Goal: Navigation & Orientation: Locate item on page

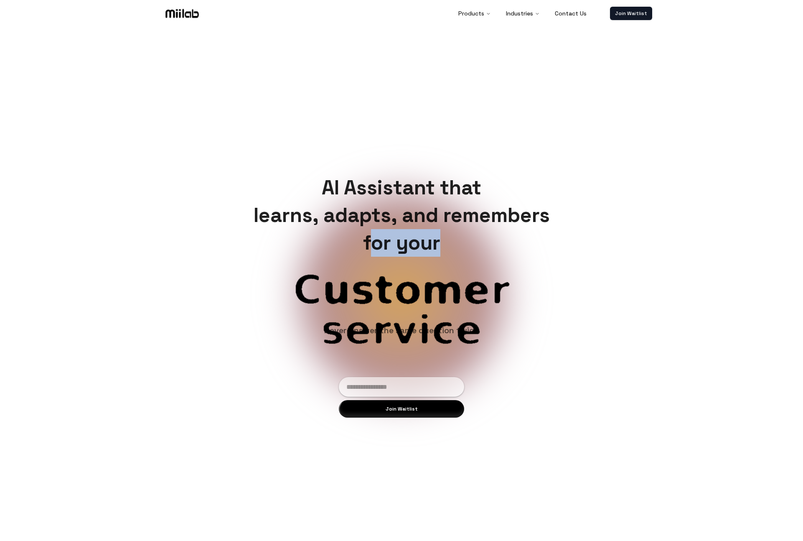
click at [508, 240] on h1 "AI Assistant that learns, adapts, and remembers for your" at bounding box center [402, 215] width 310 height 83
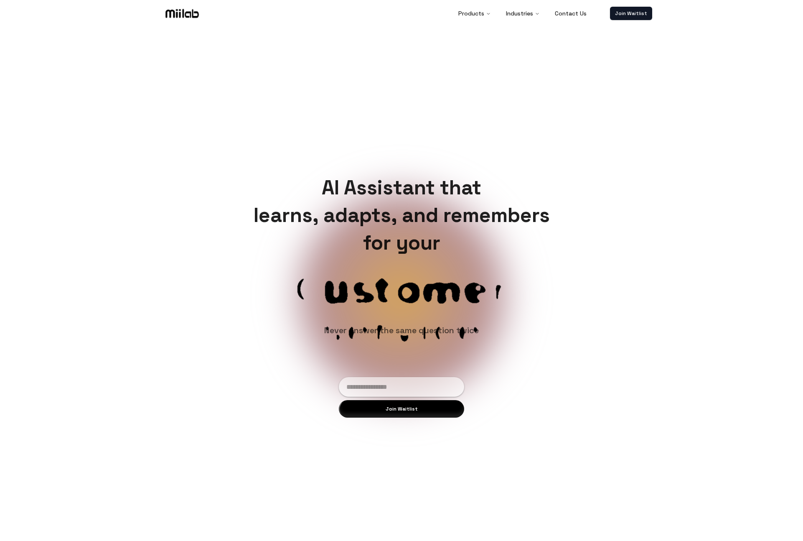
click at [484, 229] on h1 "AI Assistant that learns, adapts, and remembers for your" at bounding box center [402, 215] width 310 height 83
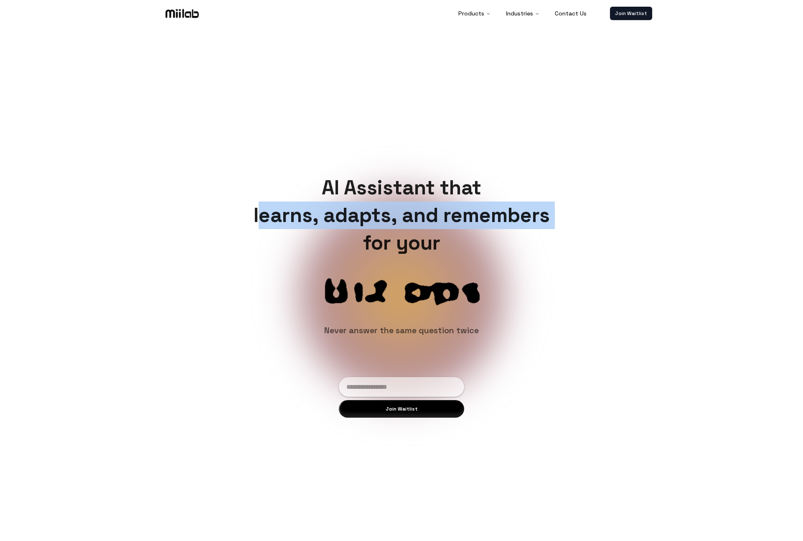
click at [484, 229] on h1 "AI Assistant that learns, adapts, and remembers for your" at bounding box center [402, 215] width 310 height 83
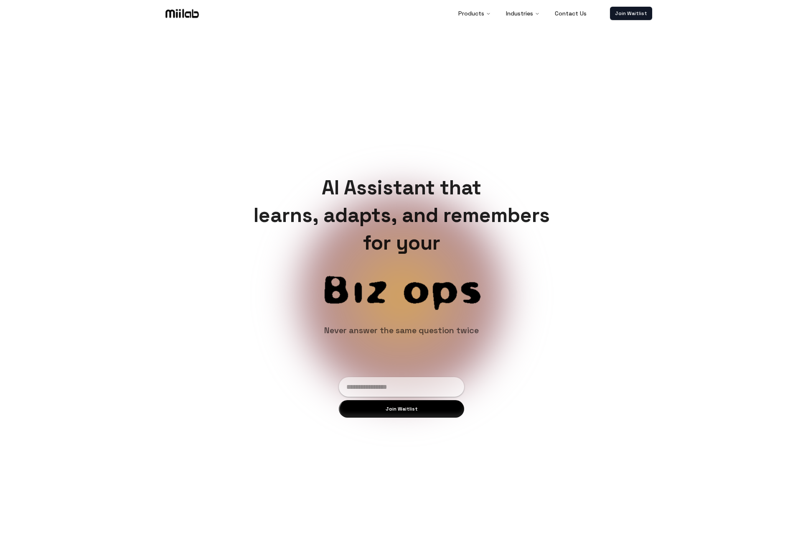
click at [507, 215] on h1 "AI Assistant that learns, adapts, and remembers for your" at bounding box center [402, 215] width 310 height 83
click at [411, 226] on h1 "AI Assistant that learns, adapts, and remembers for your" at bounding box center [402, 215] width 310 height 83
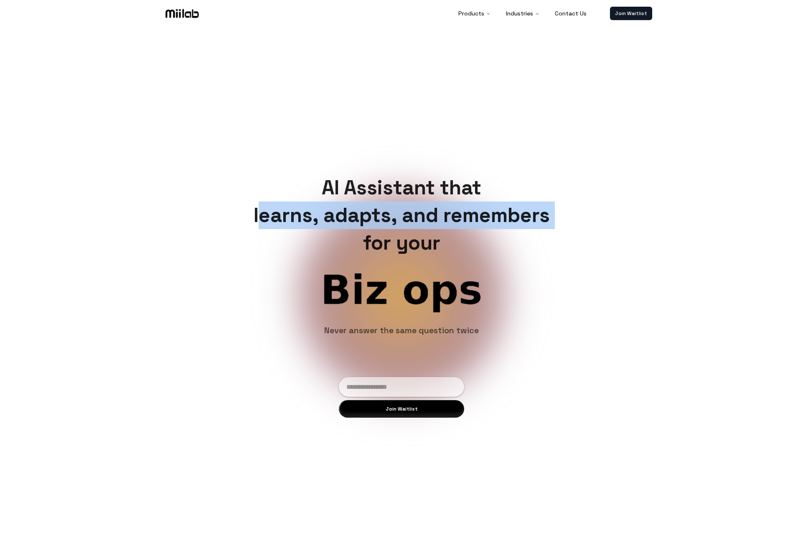
click at [411, 226] on h1 "AI Assistant that learns, adapts, and remembers for your" at bounding box center [402, 215] width 310 height 83
click at [436, 208] on h1 "AI Assistant that learns, adapts, and remembers for your" at bounding box center [402, 215] width 310 height 83
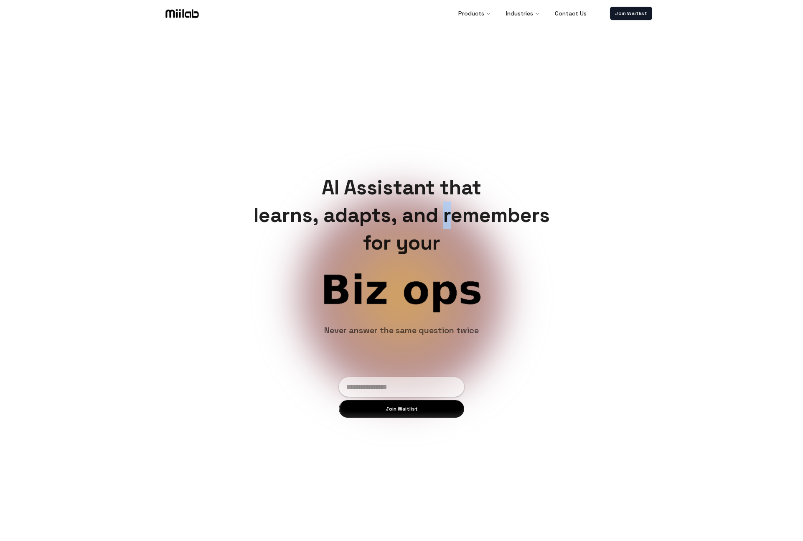
click at [436, 208] on h1 "AI Assistant that learns, adapts, and remembers for your" at bounding box center [402, 215] width 310 height 83
click at [424, 188] on h1 "AI Assistant that learns, adapts, and remembers for your" at bounding box center [402, 215] width 310 height 83
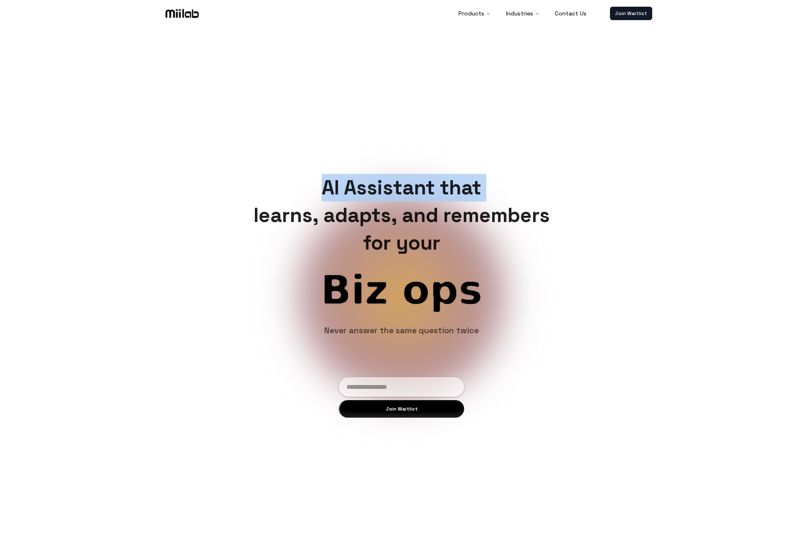
click at [424, 188] on h1 "AI Assistant that learns, adapts, and remembers for your" at bounding box center [402, 215] width 310 height 83
click at [488, 177] on h1 "AI Assistant that learns, adapts, and remembers for your" at bounding box center [402, 215] width 310 height 83
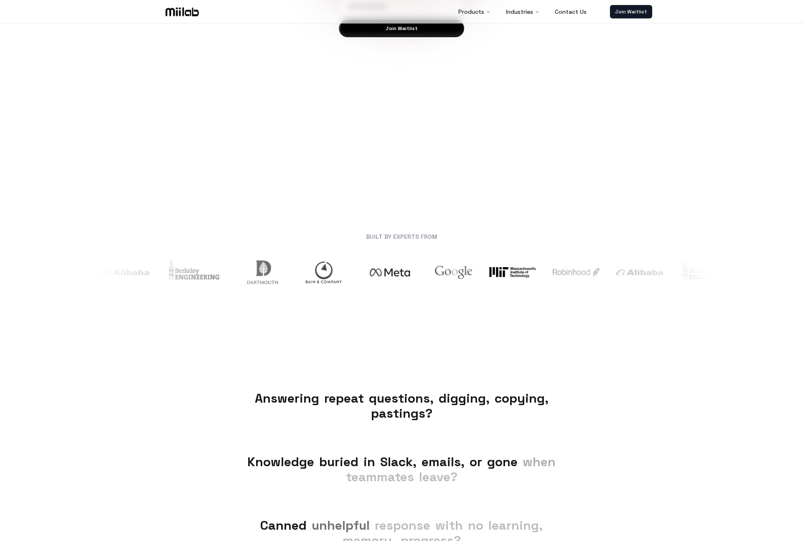
scroll to position [542, 0]
